Goal: Task Accomplishment & Management: Manage account settings

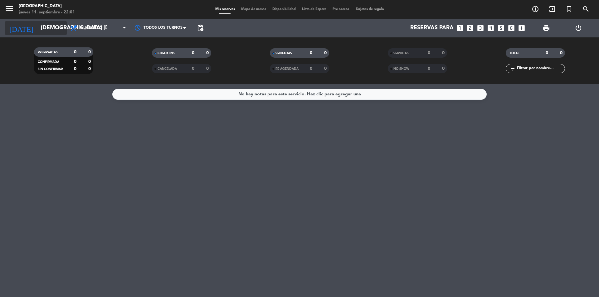
click at [53, 24] on input "[DEMOGRAPHIC_DATA] [DATE]" at bounding box center [74, 28] width 72 height 12
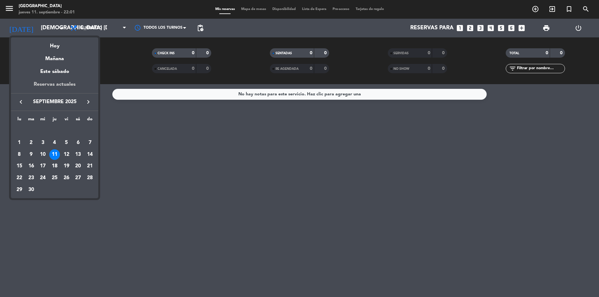
click at [49, 83] on div "Reservas actuales" at bounding box center [54, 87] width 87 height 13
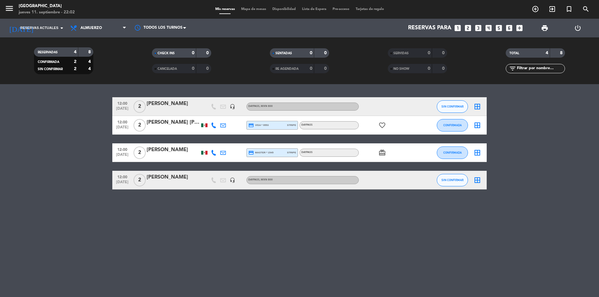
click at [288, 8] on span "Disponibilidad" at bounding box center [284, 8] width 30 height 3
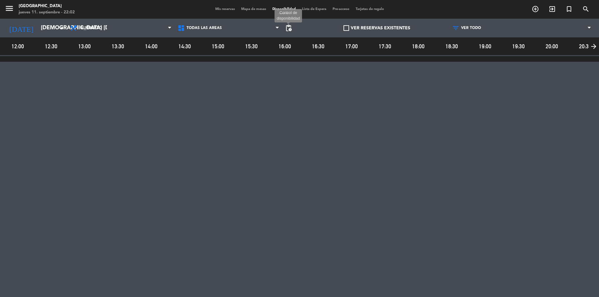
click at [289, 28] on span "pending_actions" at bounding box center [288, 27] width 7 height 7
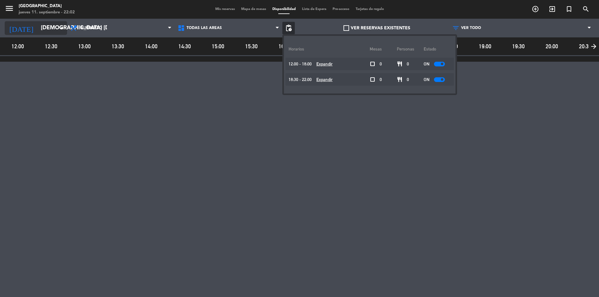
click at [53, 29] on input "[DEMOGRAPHIC_DATA] [DATE]" at bounding box center [74, 28] width 72 height 12
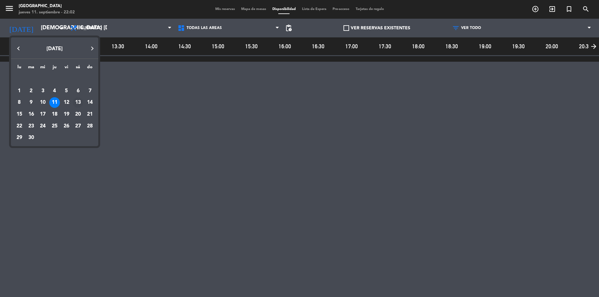
click at [76, 102] on div "13" at bounding box center [78, 102] width 11 height 11
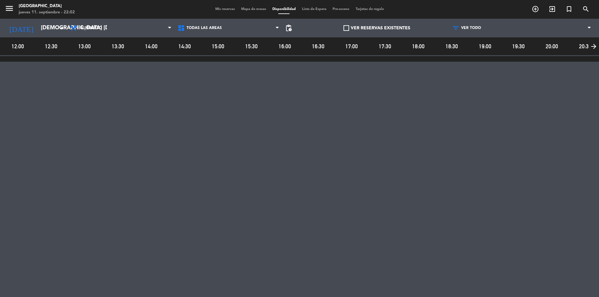
type input "sáb. [DATE]"
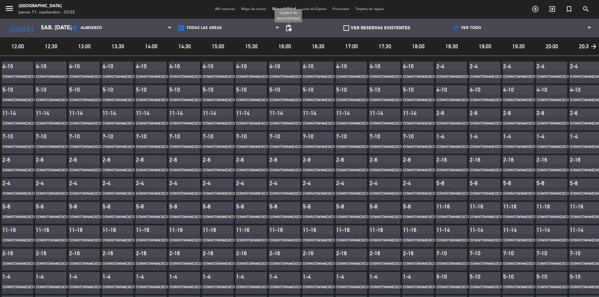
click at [289, 26] on span "pending_actions" at bounding box center [288, 27] width 7 height 7
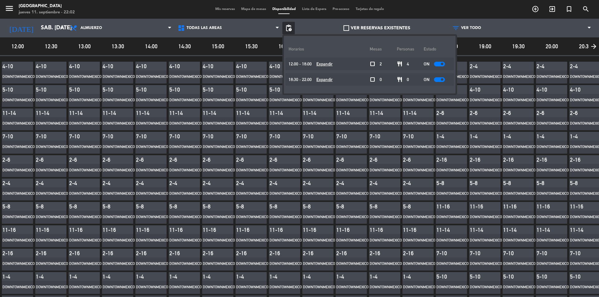
click at [435, 63] on div at bounding box center [439, 64] width 11 height 5
click at [436, 81] on div at bounding box center [439, 79] width 11 height 5
click at [290, 30] on span "pending_actions" at bounding box center [288, 27] width 7 height 7
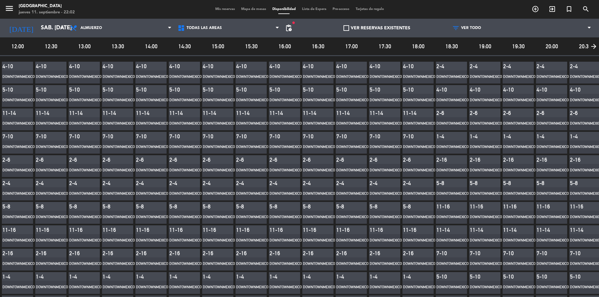
click at [214, 11] on span "Mis reservas" at bounding box center [225, 8] width 26 height 3
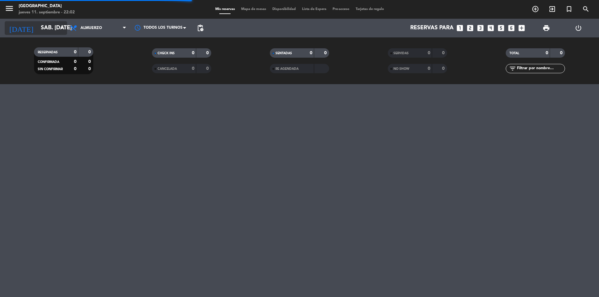
click at [52, 28] on input "sáb. [DATE]" at bounding box center [74, 28] width 72 height 12
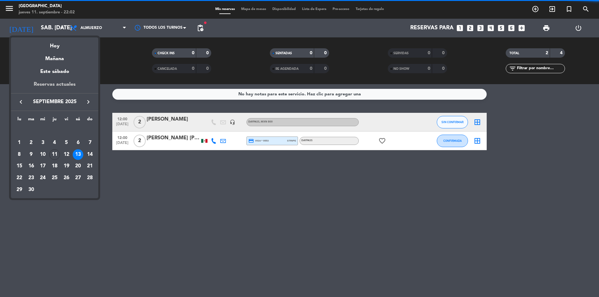
click at [61, 86] on div "Reservas actuales" at bounding box center [54, 87] width 87 height 13
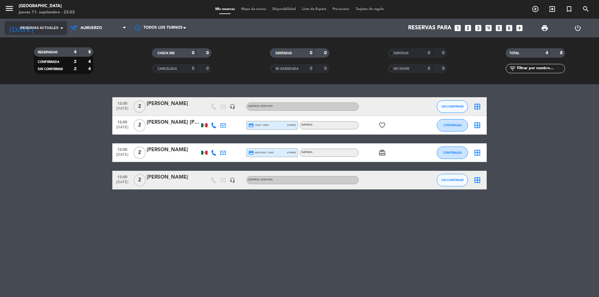
click at [60, 27] on icon "arrow_drop_down" at bounding box center [61, 27] width 7 height 7
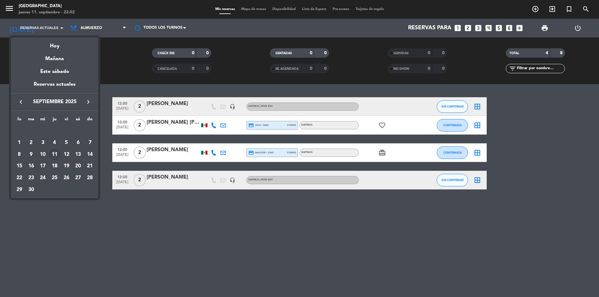
click at [288, 8] on div at bounding box center [299, 148] width 599 height 297
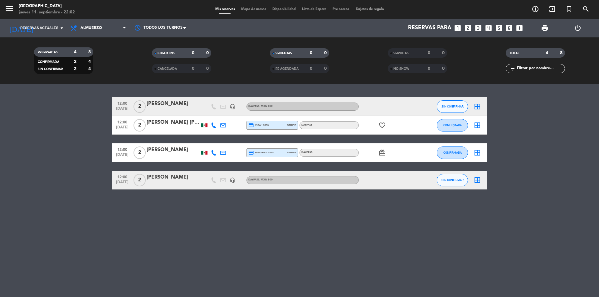
click at [288, 8] on span "Disponibilidad" at bounding box center [284, 8] width 30 height 3
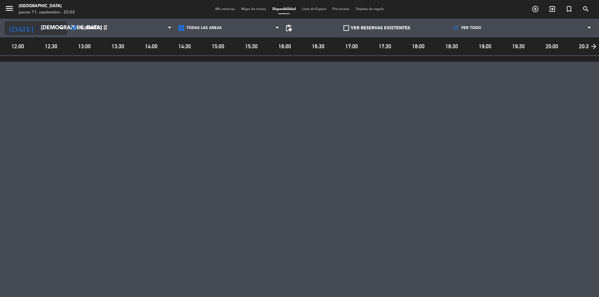
click at [64, 32] on icon "arrow_drop_down" at bounding box center [61, 27] width 7 height 7
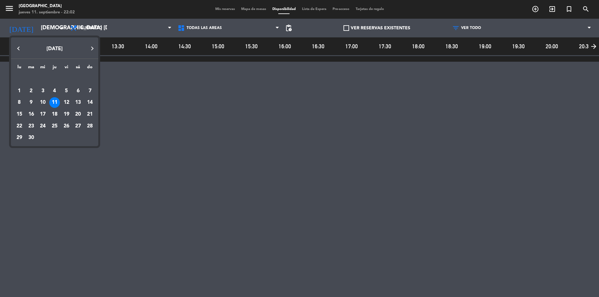
click at [78, 101] on div "13" at bounding box center [78, 102] width 11 height 11
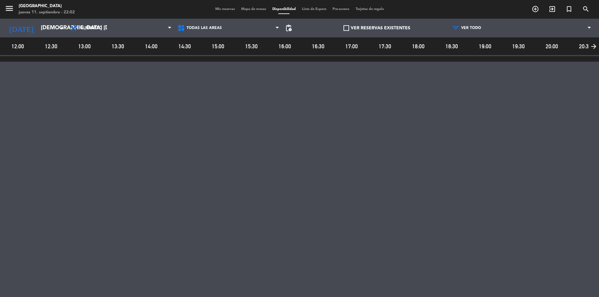
type input "sáb. [DATE]"
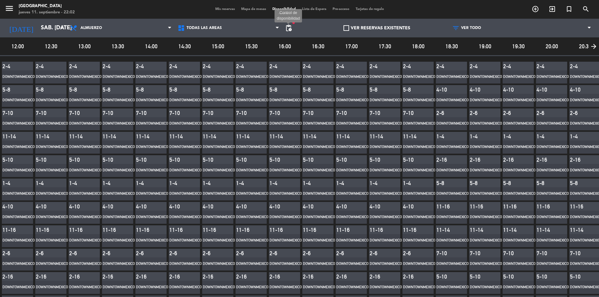
click at [282, 28] on span "pending_actions Control de disponibilidad" at bounding box center [288, 28] width 12 height 12
click at [286, 27] on span "pending_actions" at bounding box center [288, 27] width 7 height 7
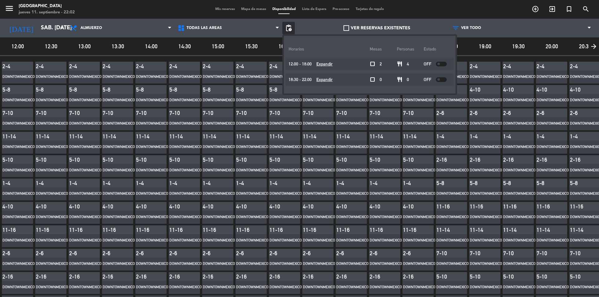
click at [436, 62] on div at bounding box center [441, 64] width 11 height 5
click at [438, 78] on span at bounding box center [439, 79] width 2 height 2
click at [286, 28] on span "pending_actions" at bounding box center [288, 27] width 7 height 7
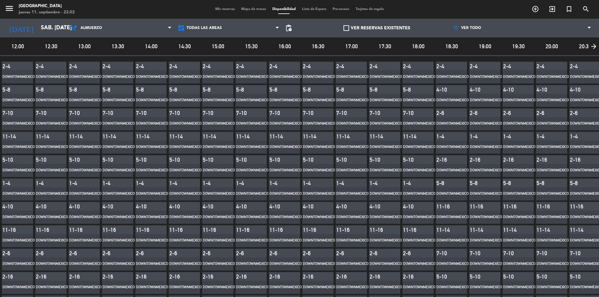
click at [224, 7] on div "Mis reservas Mapa de mesas Disponibilidad Lista de Espera Pre-acceso Tarjetas d…" at bounding box center [299, 10] width 175 height 6
click at [225, 10] on span "Mis reservas" at bounding box center [225, 8] width 26 height 3
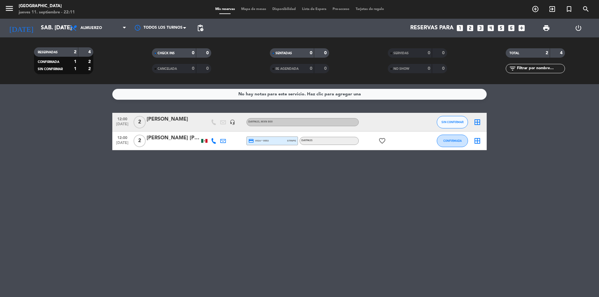
click at [71, 198] on div "No hay notas para este servicio. Haz clic para agregar una 12:00 [DATE] 2 [PERS…" at bounding box center [299, 190] width 599 height 213
click at [286, 9] on span "Disponibilidad" at bounding box center [284, 8] width 30 height 3
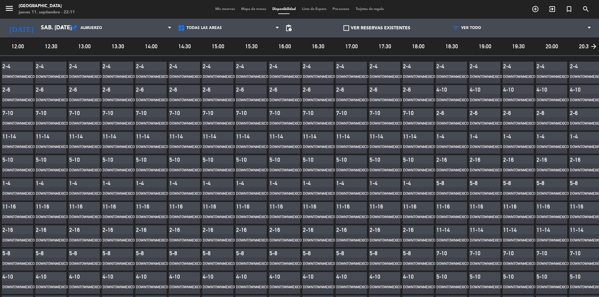
click at [224, 11] on span "Mis reservas" at bounding box center [225, 8] width 26 height 3
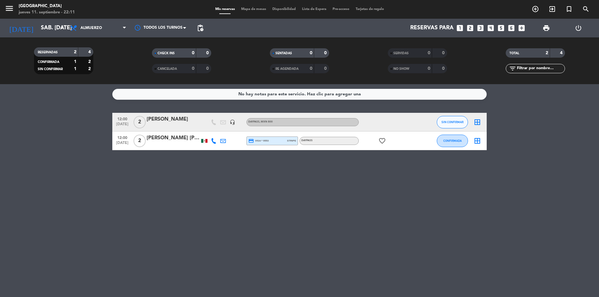
click at [134, 232] on div "No hay notas para este servicio. Haz clic para agregar una 12:00 [DATE] 2 [PERS…" at bounding box center [299, 190] width 599 height 213
